Goal: Navigation & Orientation: Find specific page/section

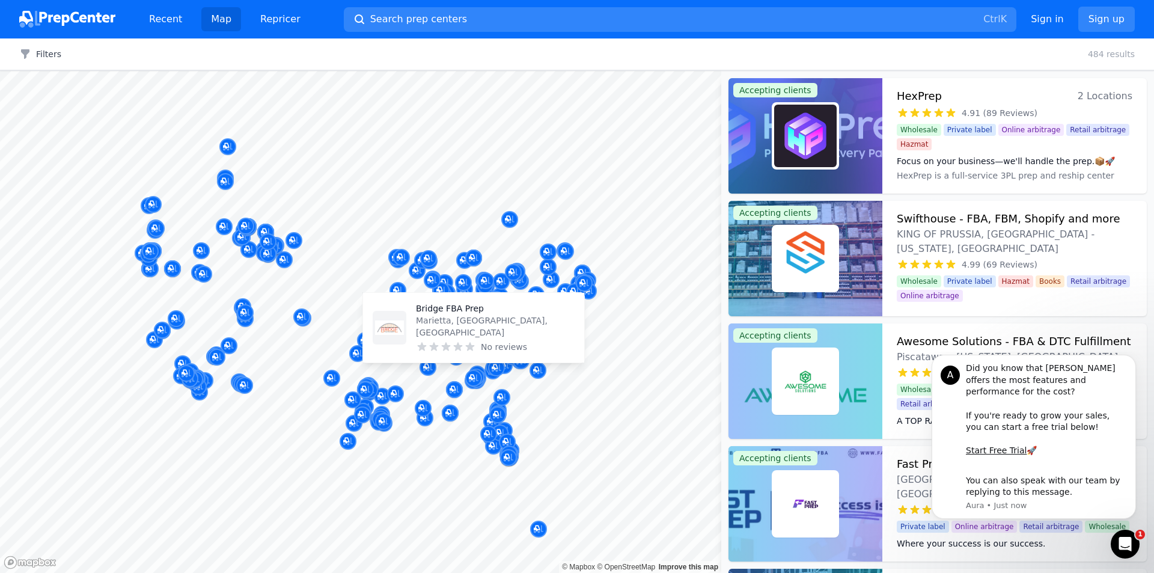
click at [422, 339] on div "Bridge FBA Prep Marietta, [GEOGRAPHIC_DATA], [GEOGRAPHIC_DATA] No reviews" at bounding box center [495, 327] width 159 height 50
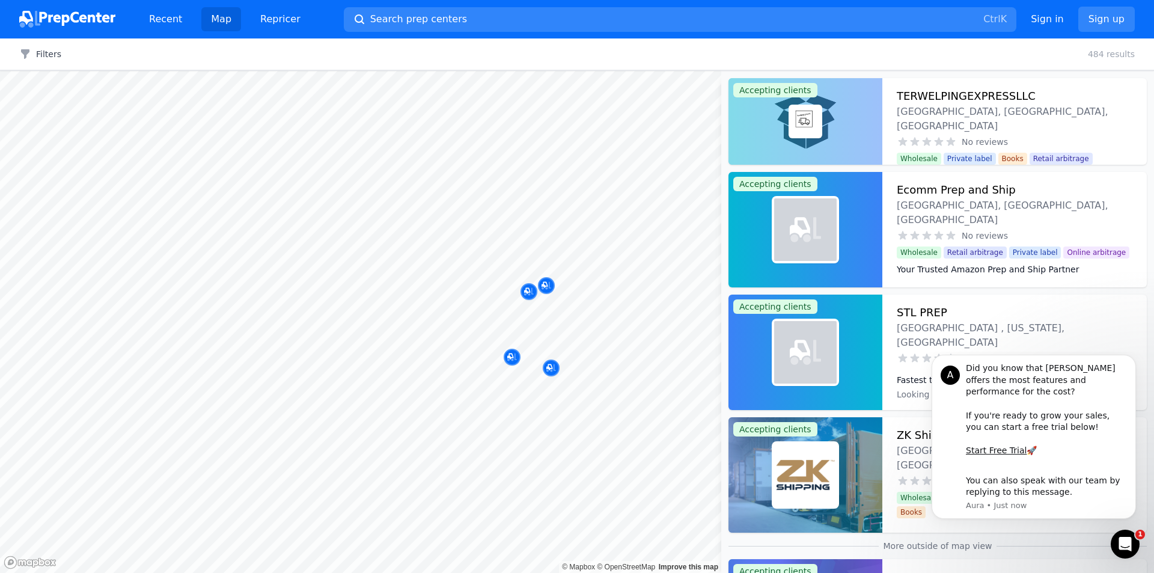
click at [413, 322] on body "Recent Map Repricer Search prep centers Ctrl K Open main menu Sign in Sign up F…" at bounding box center [577, 286] width 1154 height 573
click at [411, 315] on body "Recent Map Repricer Search prep centers Ctrl K Open main menu Sign in Sign up F…" at bounding box center [577, 286] width 1154 height 573
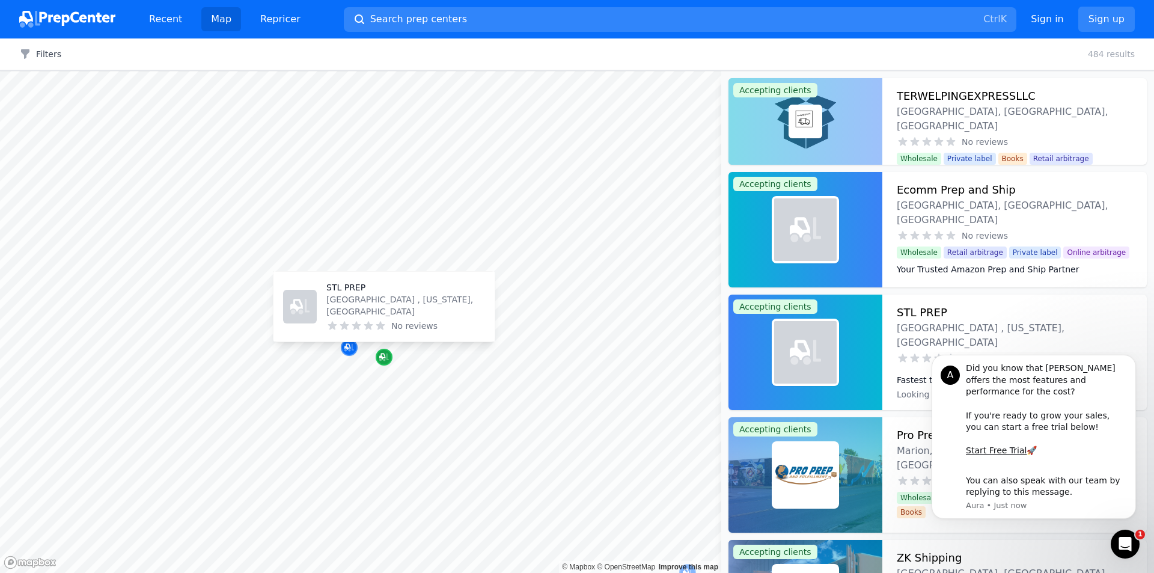
click at [380, 354] on icon "Map marker" at bounding box center [384, 357] width 10 height 12
click at [383, 354] on icon "Map marker" at bounding box center [382, 356] width 6 height 6
click at [383, 353] on icon "Map marker" at bounding box center [382, 356] width 6 height 6
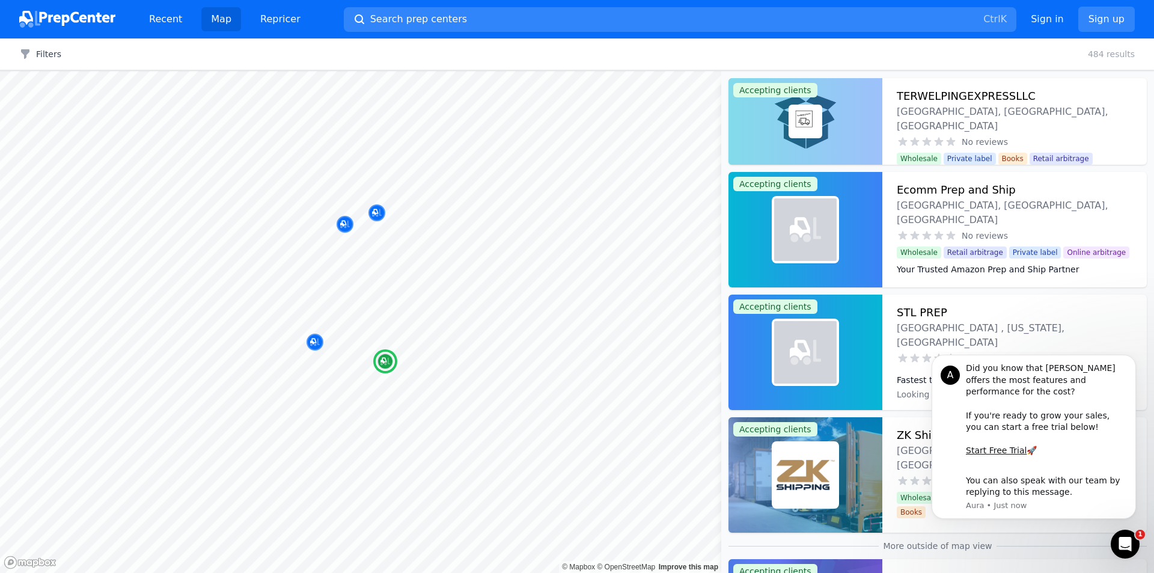
click at [912, 356] on div "STL PREP [GEOGRAPHIC_DATA] , [US_STATE], [GEOGRAPHIC_DATA] No reviews Fastest t…" at bounding box center [1014, 351] width 264 height 115
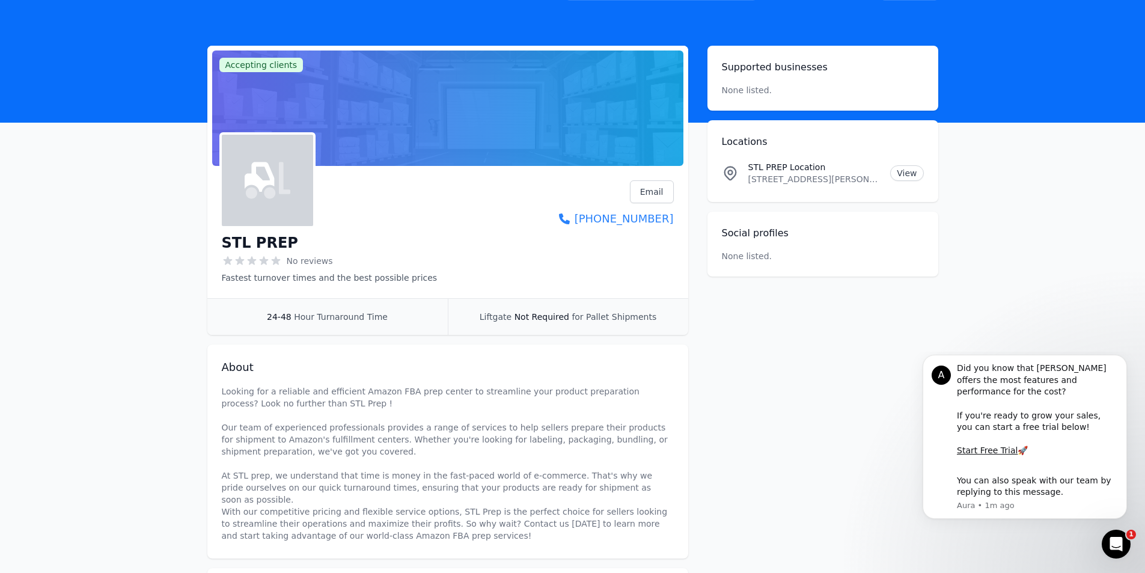
scroll to position [11, 0]
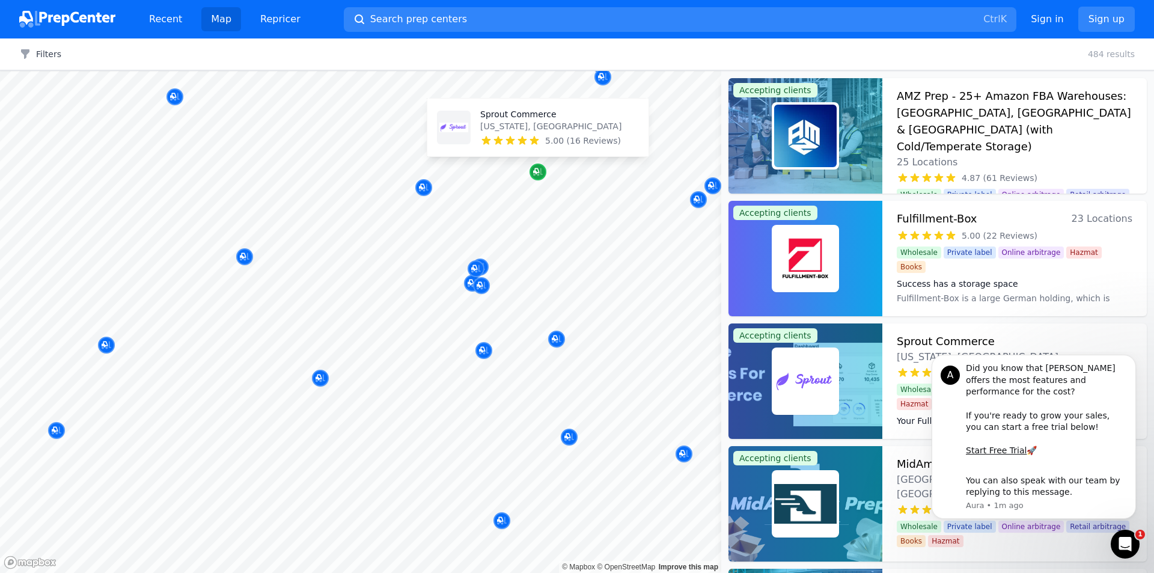
click at [540, 176] on icon "Map marker" at bounding box center [538, 172] width 10 height 12
click at [941, 344] on h3 "Sprout Commerce" at bounding box center [946, 341] width 98 height 17
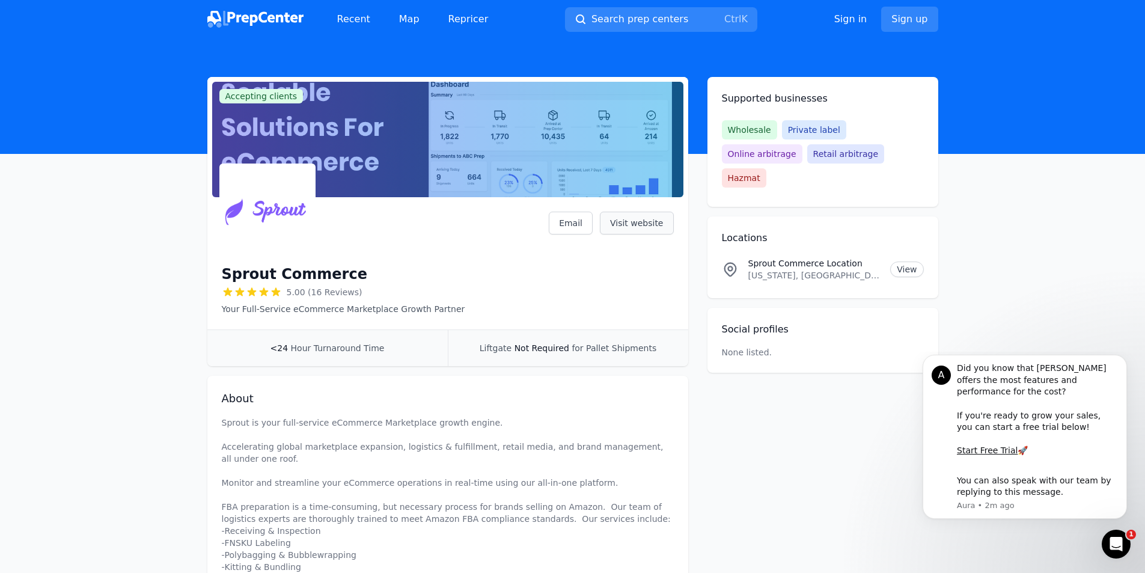
click at [637, 225] on link "Visit website" at bounding box center [637, 223] width 74 height 23
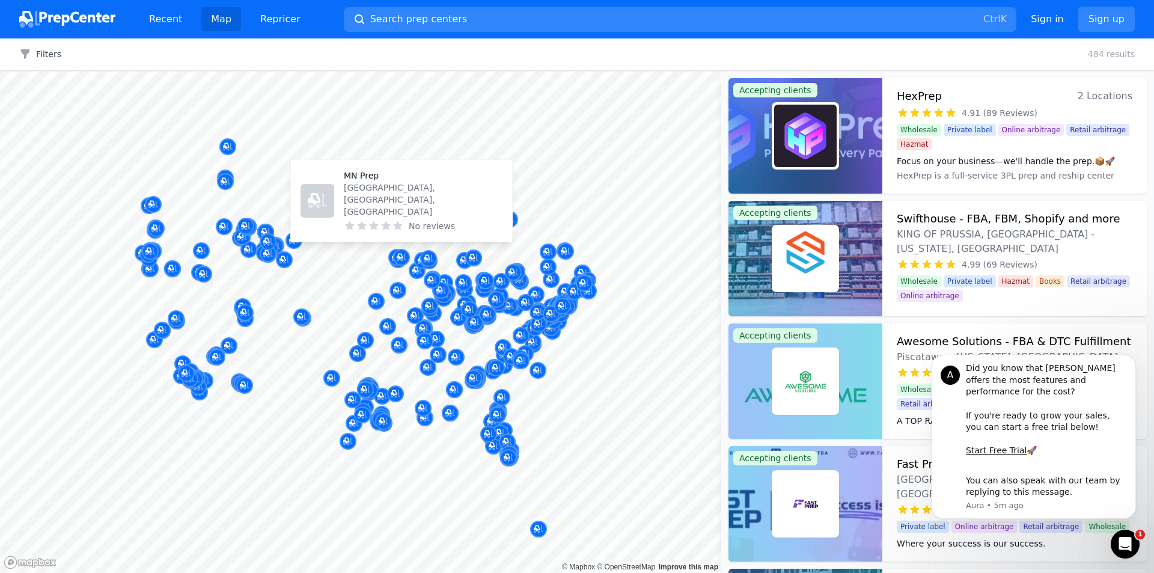
click at [414, 208] on p "[GEOGRAPHIC_DATA], [GEOGRAPHIC_DATA], [GEOGRAPHIC_DATA]" at bounding box center [423, 199] width 159 height 36
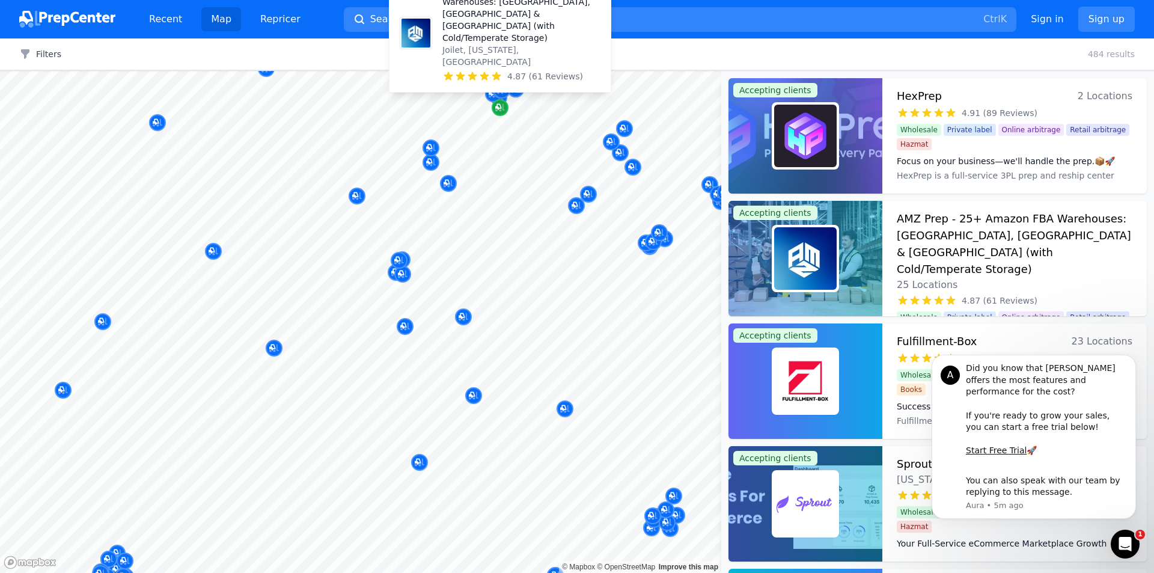
click at [495, 108] on icon "Map marker" at bounding box center [498, 107] width 6 height 6
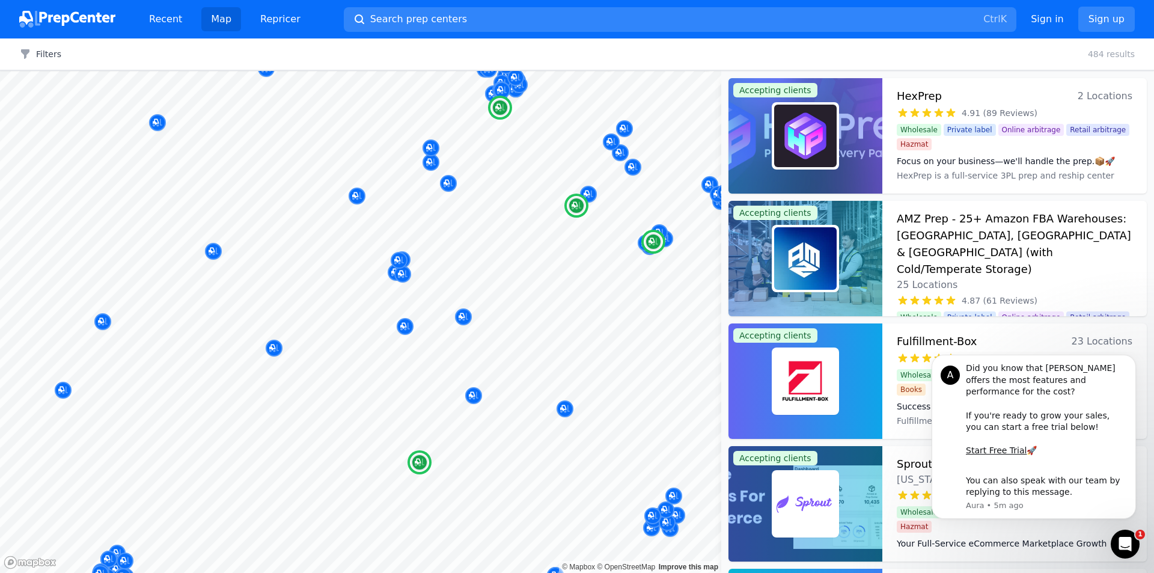
click at [903, 233] on h3 "AMZ Prep - 25+ Amazon FBA Warehouses: [GEOGRAPHIC_DATA], [GEOGRAPHIC_DATA] & [G…" at bounding box center [1015, 243] width 236 height 67
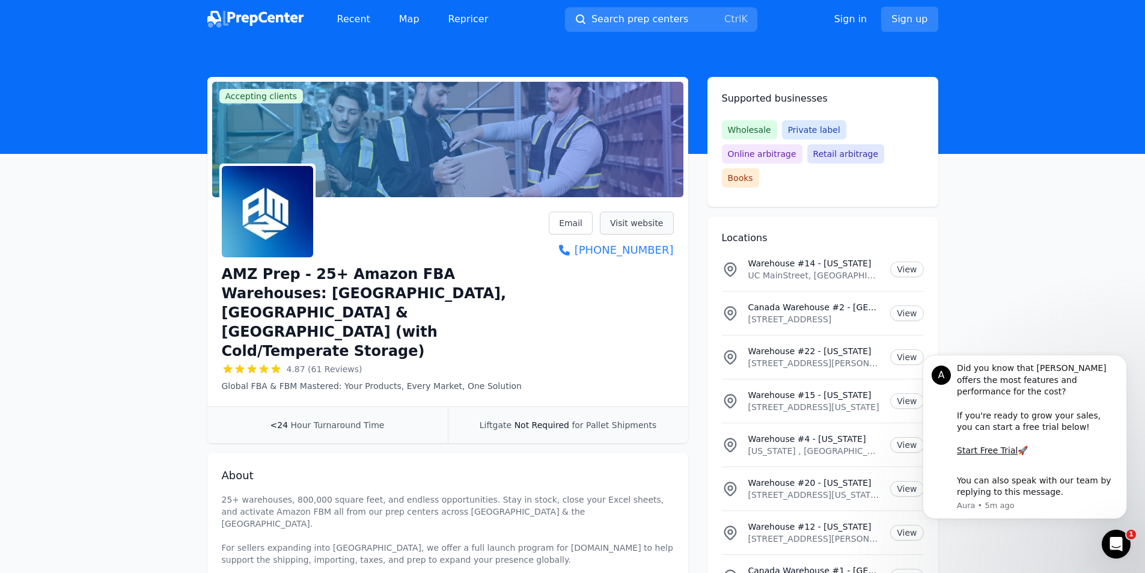
click at [630, 226] on link "Visit website" at bounding box center [637, 223] width 74 height 23
